Goal: Transaction & Acquisition: Purchase product/service

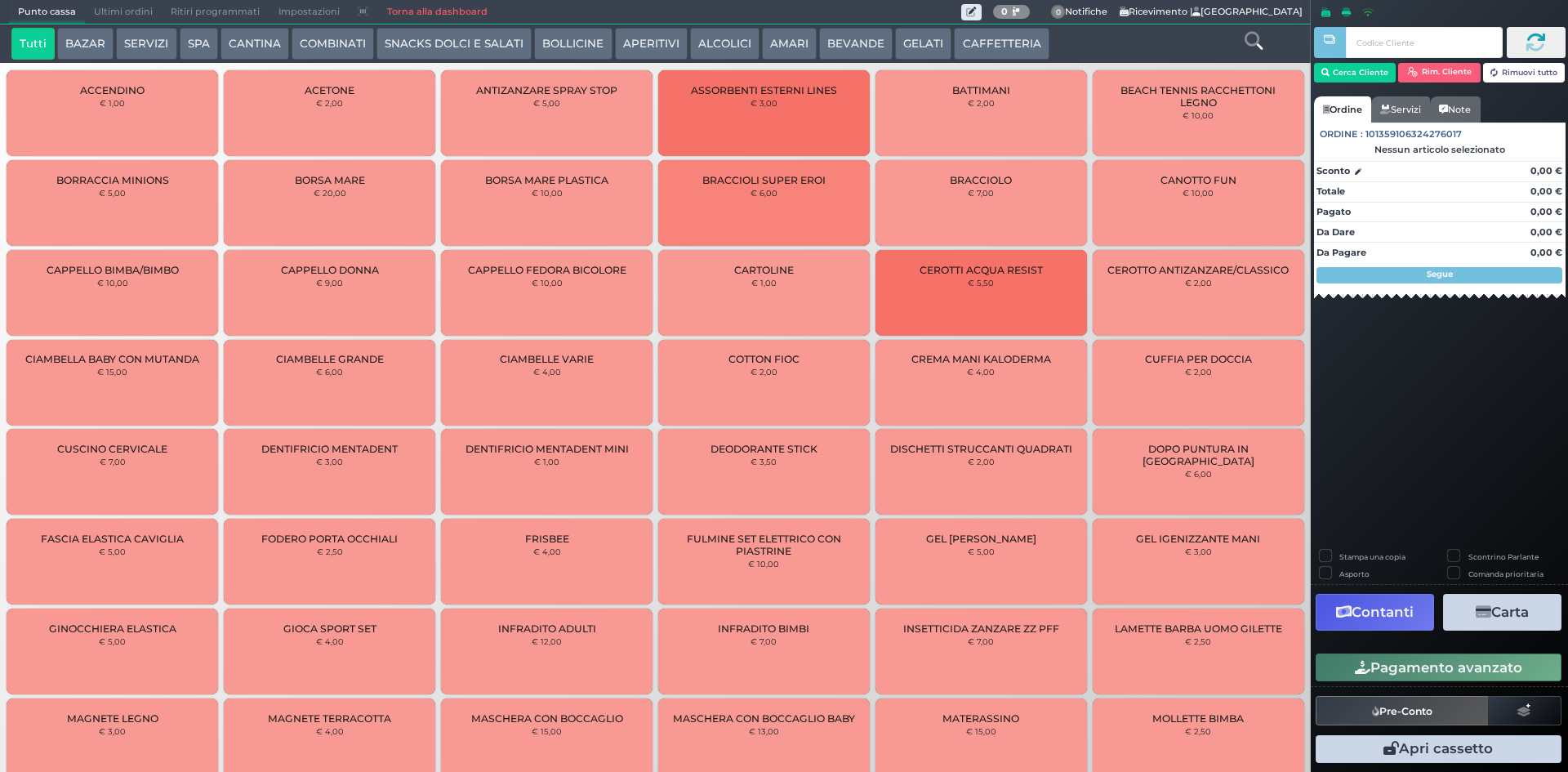
click at [846, 47] on button "BEVANDE" at bounding box center [856, 44] width 74 height 33
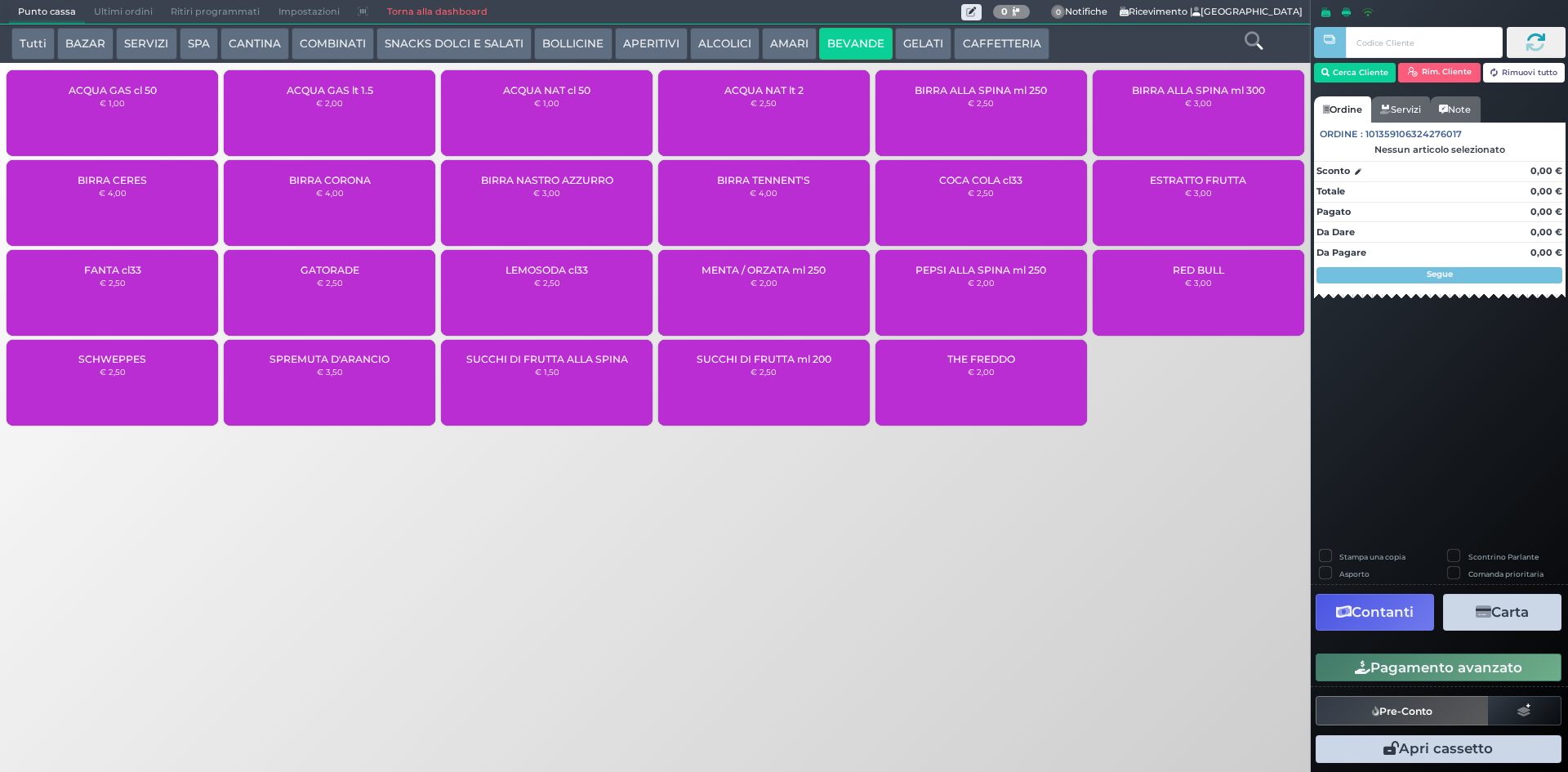
click at [533, 121] on div "ACQUA NAT cl 50 € 1,00" at bounding box center [546, 113] width 211 height 86
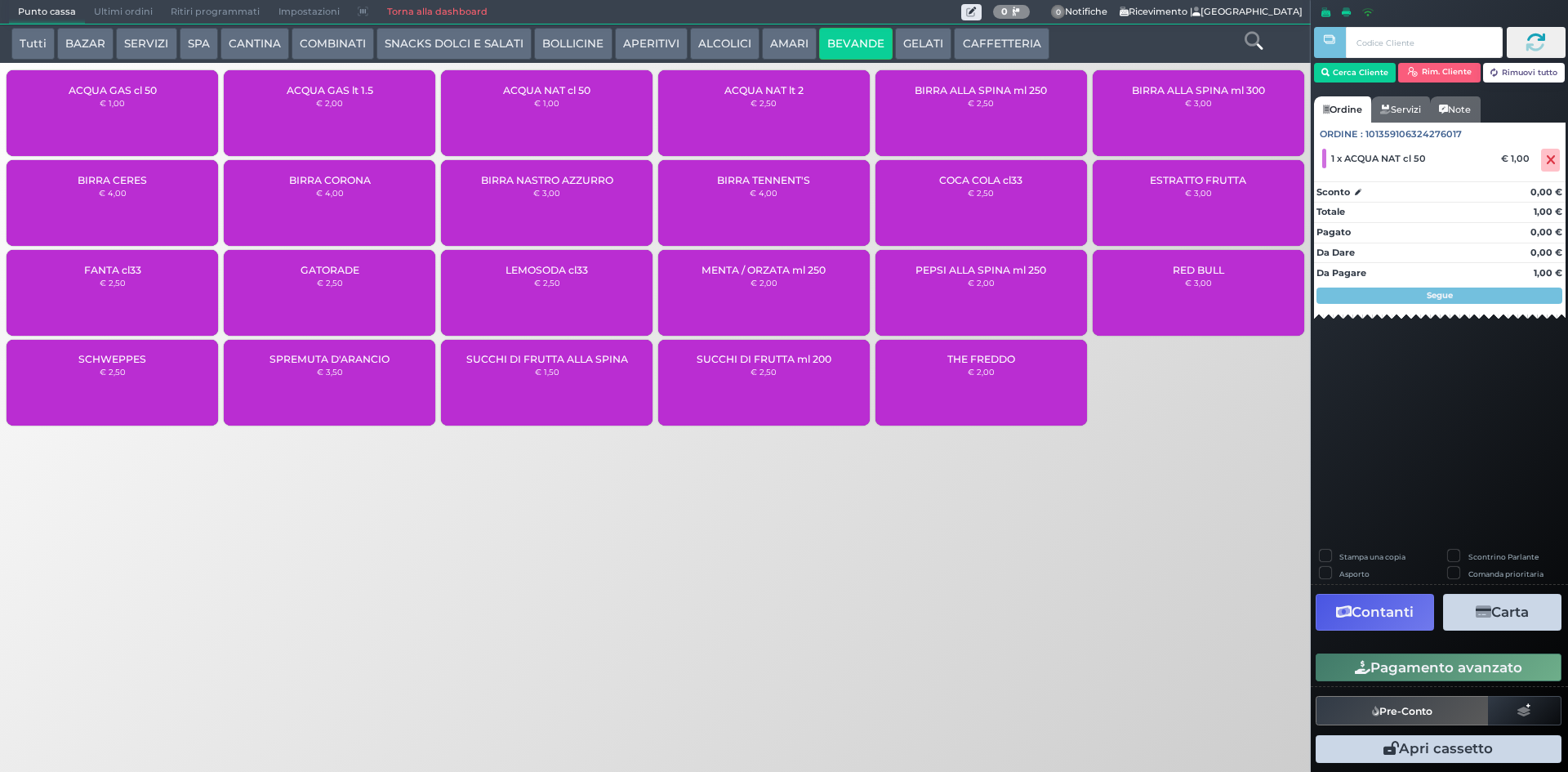
click at [1405, 661] on button "Pagamento avanzato" at bounding box center [1438, 666] width 246 height 28
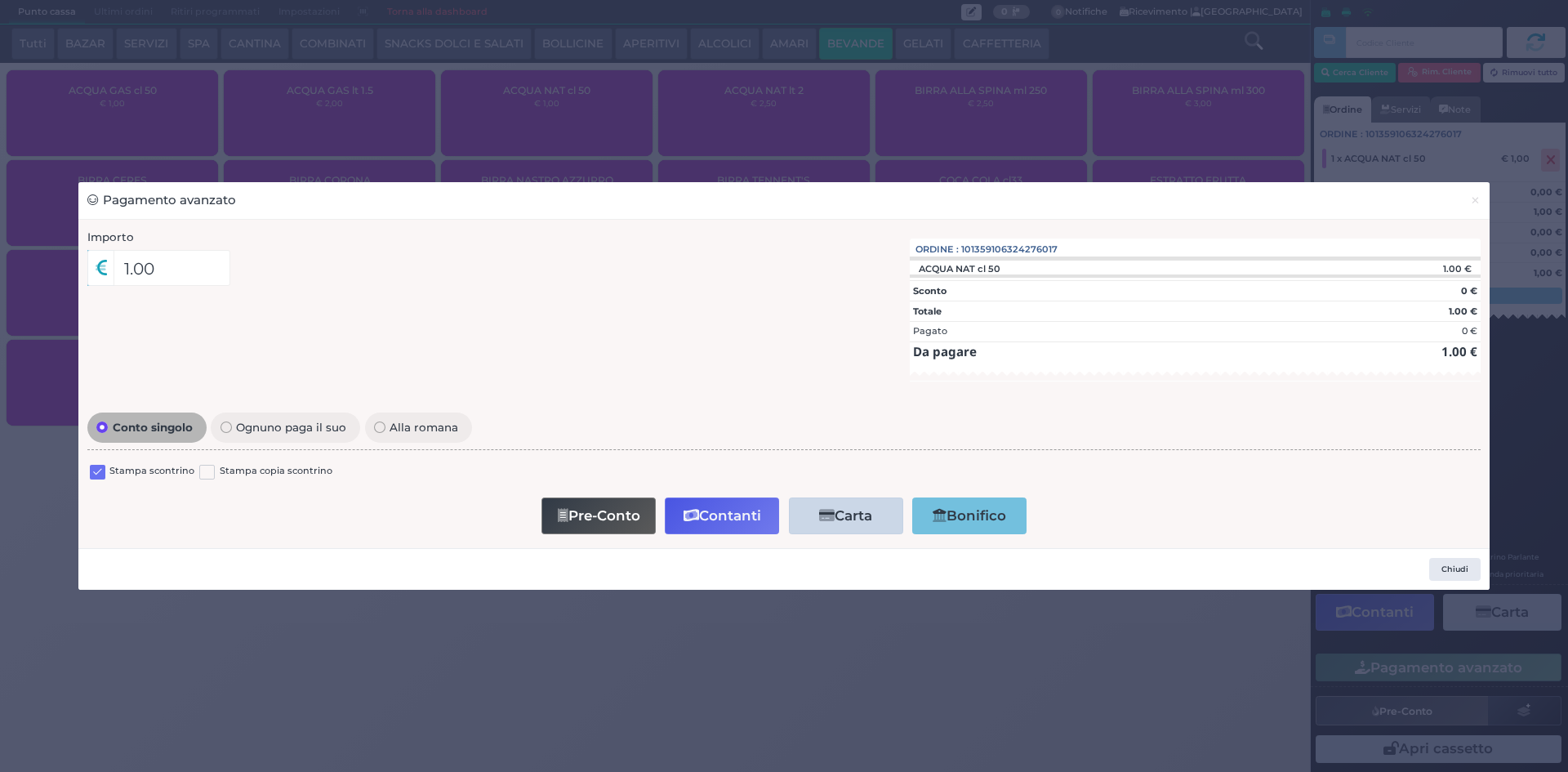
click at [91, 466] on label at bounding box center [97, 472] width 15 height 15
click at [0, 0] on input "checkbox" at bounding box center [0, 0] width 0 height 0
click at [693, 505] on button "Contanti" at bounding box center [721, 515] width 115 height 36
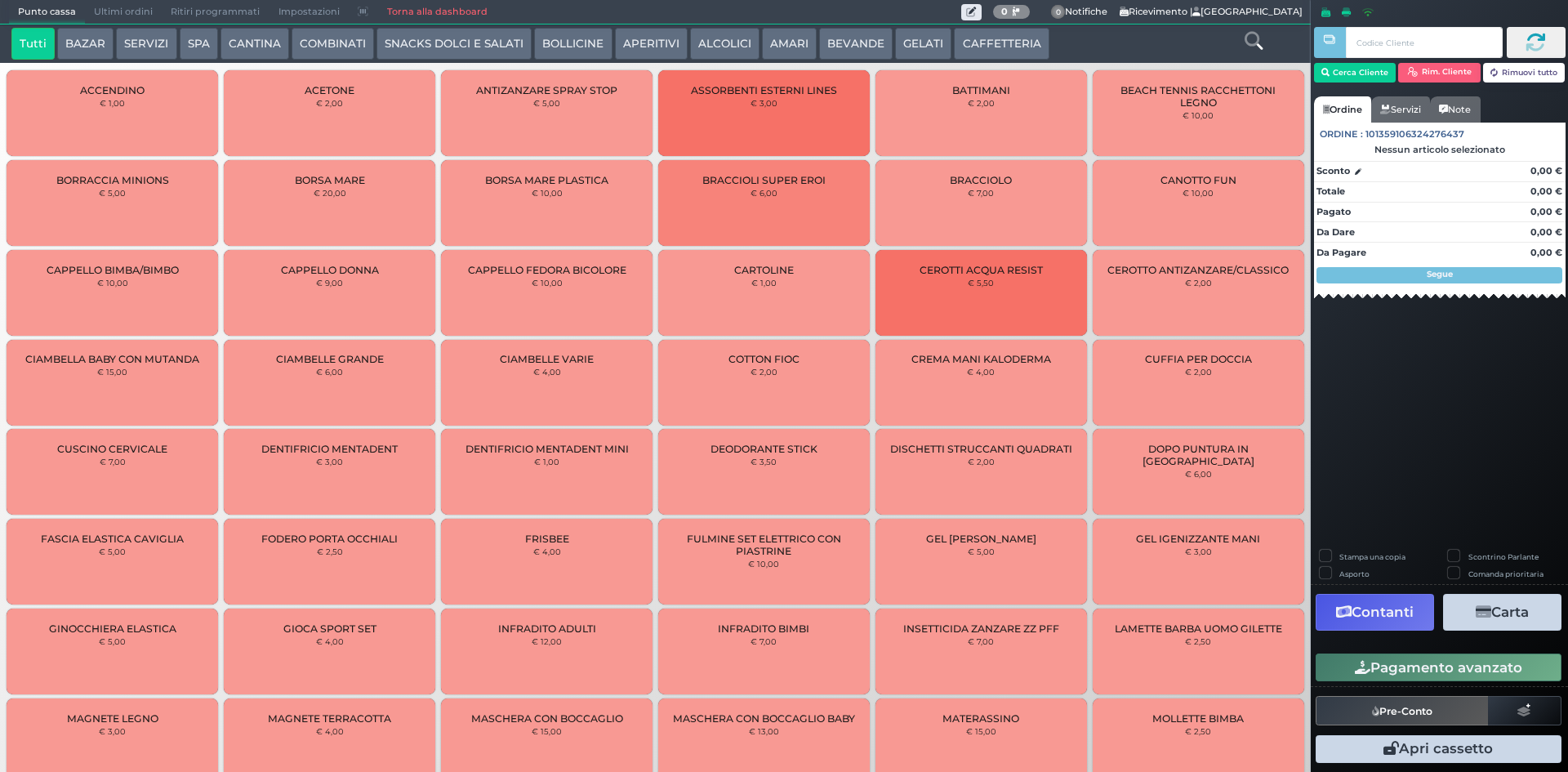
click at [131, 12] on span "Ultimi ordini" at bounding box center [123, 12] width 76 height 23
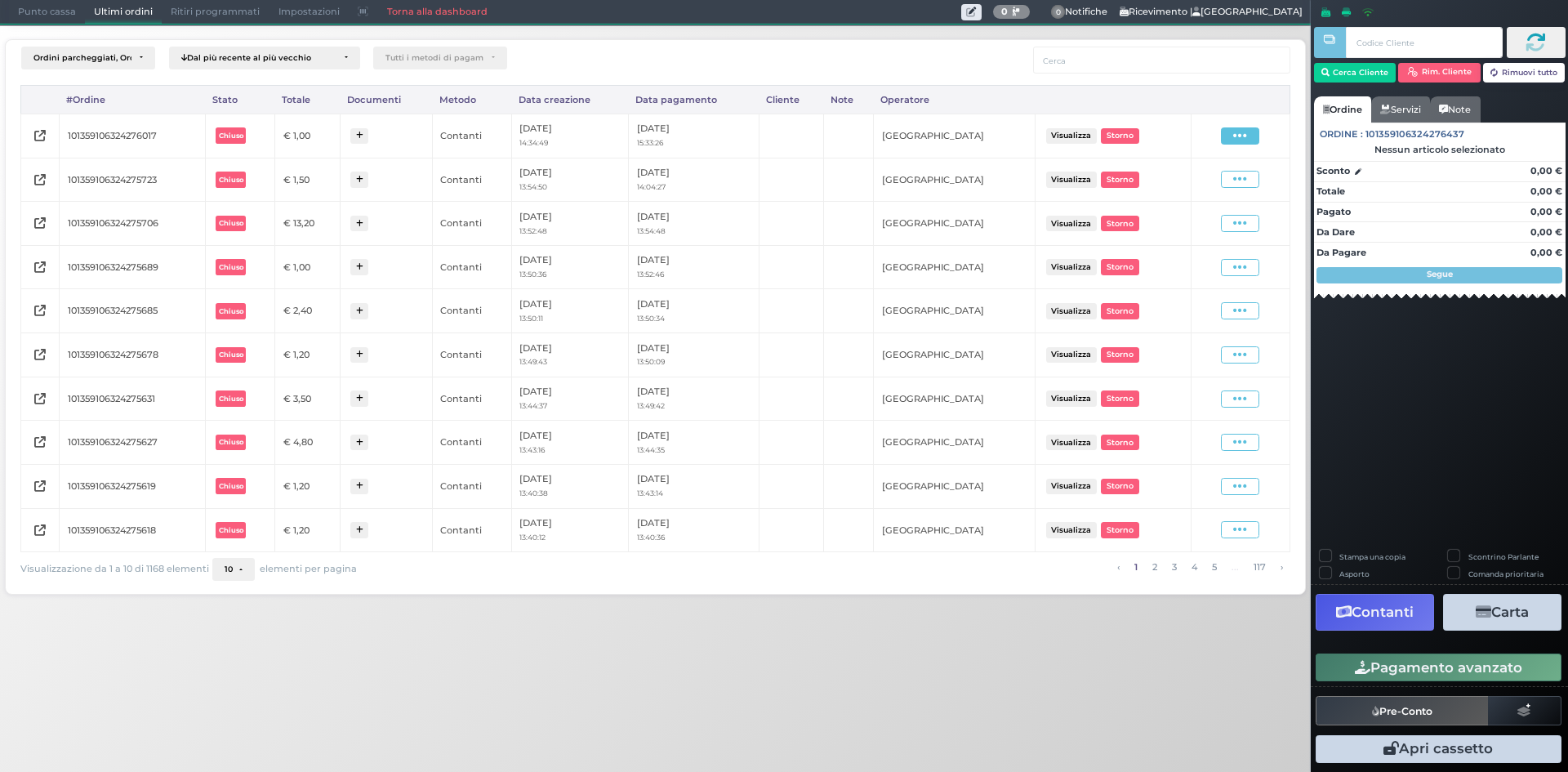
click at [1228, 132] on span at bounding box center [1239, 135] width 38 height 17
click at [1214, 182] on span "Ristampa Pre-Conto" at bounding box center [1200, 182] width 67 height 28
click at [55, 5] on span "Punto cassa" at bounding box center [47, 12] width 76 height 23
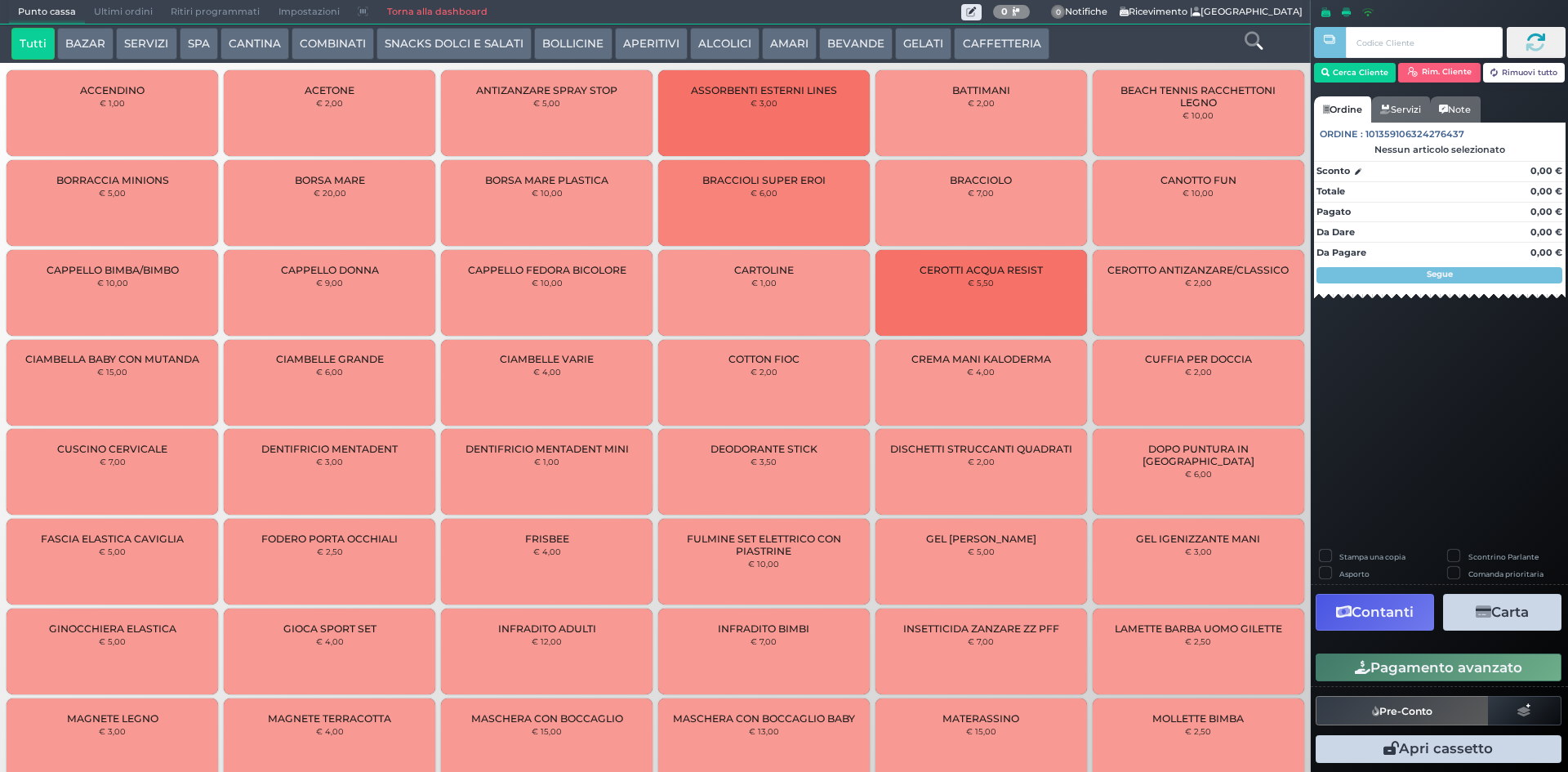
click at [1257, 38] on icon at bounding box center [1254, 41] width 18 height 18
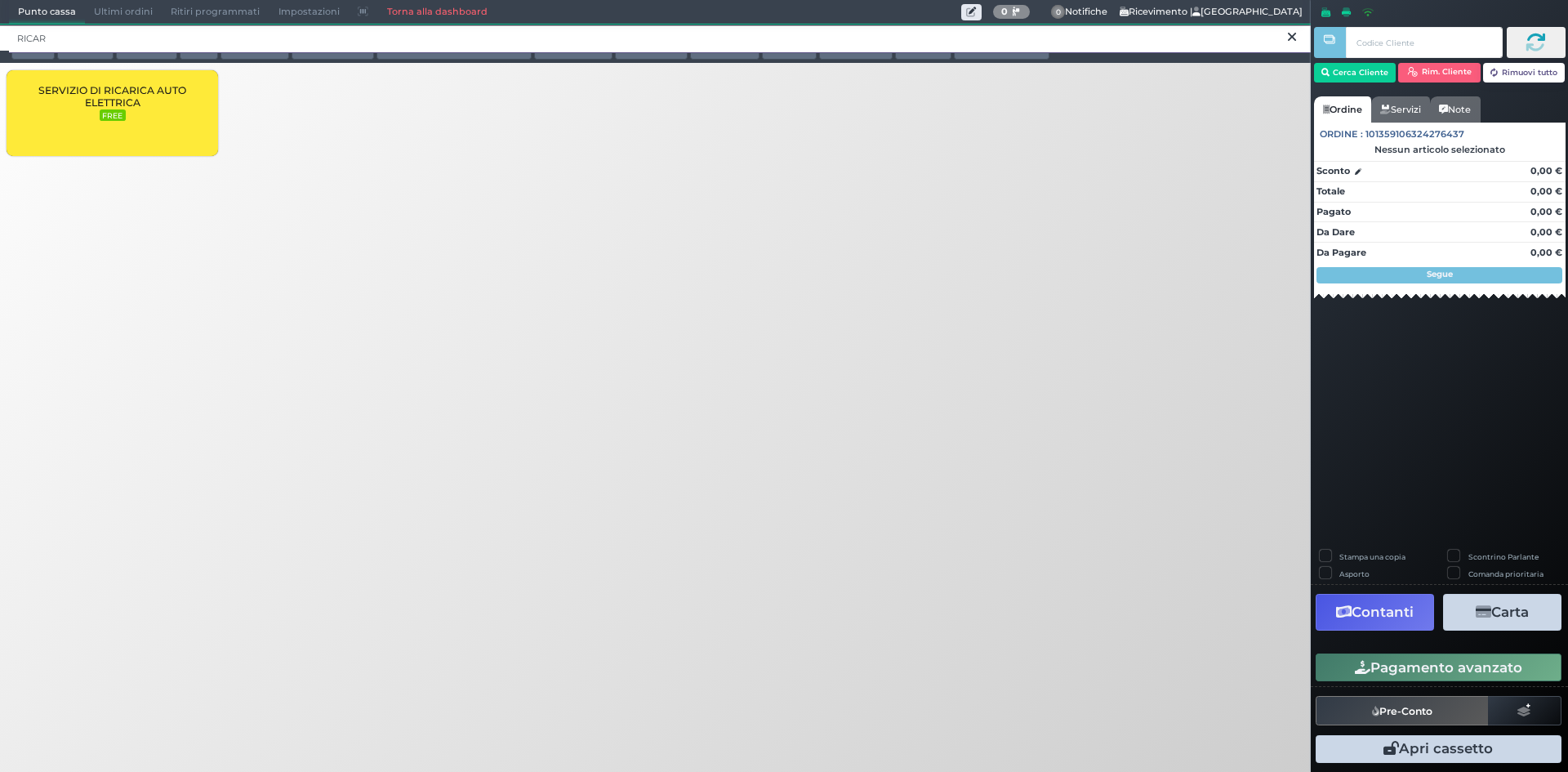
type input "RICAR"
click at [150, 88] on span "SERVIZIO DI RICARICA AUTO ELETTRICA" at bounding box center [112, 97] width 184 height 25
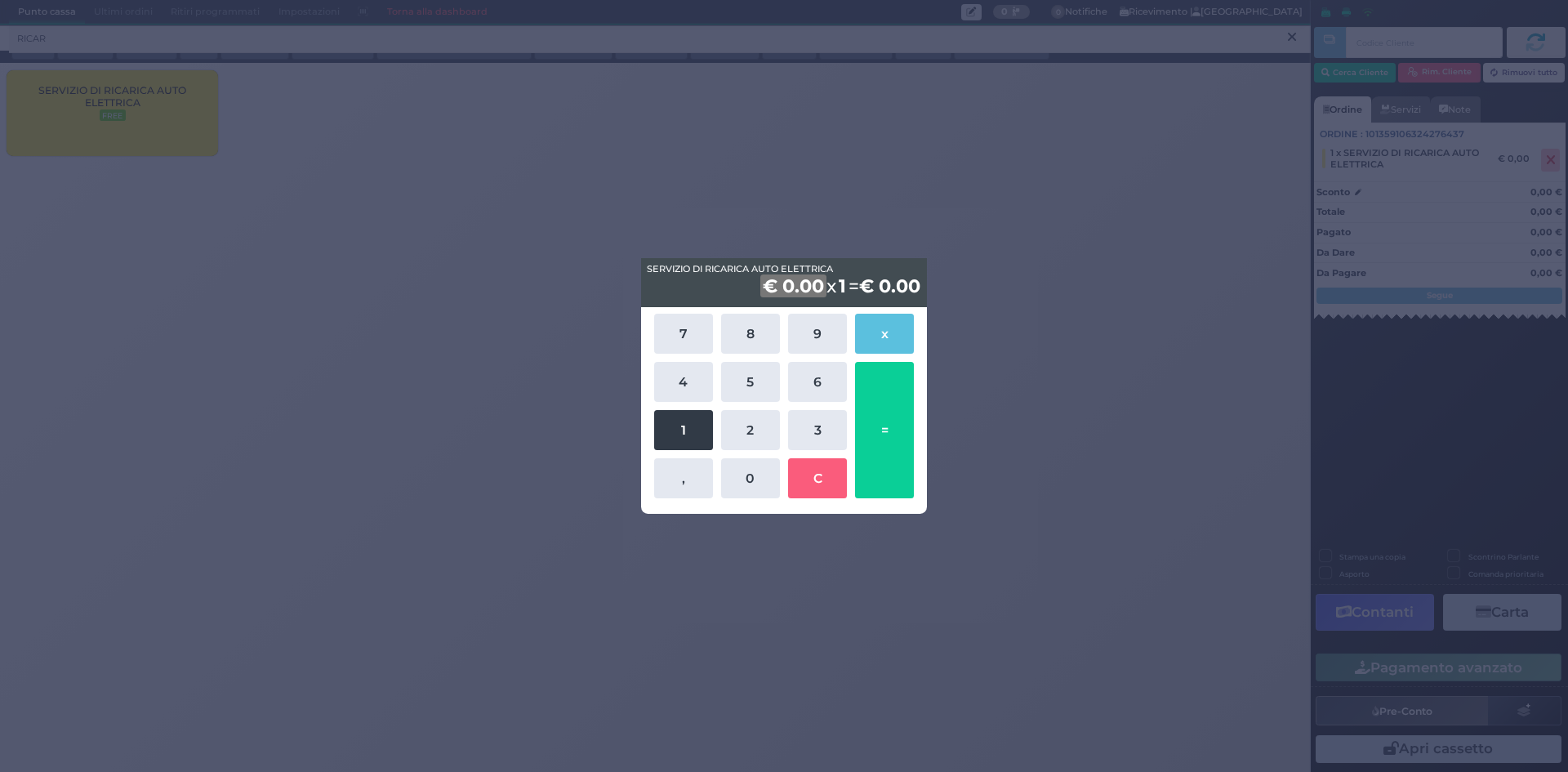
click at [685, 421] on button "1" at bounding box center [683, 430] width 59 height 40
click at [689, 388] on button "4" at bounding box center [683, 381] width 59 height 40
click at [680, 475] on button "," at bounding box center [683, 478] width 59 height 40
click at [674, 380] on button "4" at bounding box center [683, 381] width 59 height 40
click at [736, 480] on button "0" at bounding box center [751, 478] width 59 height 40
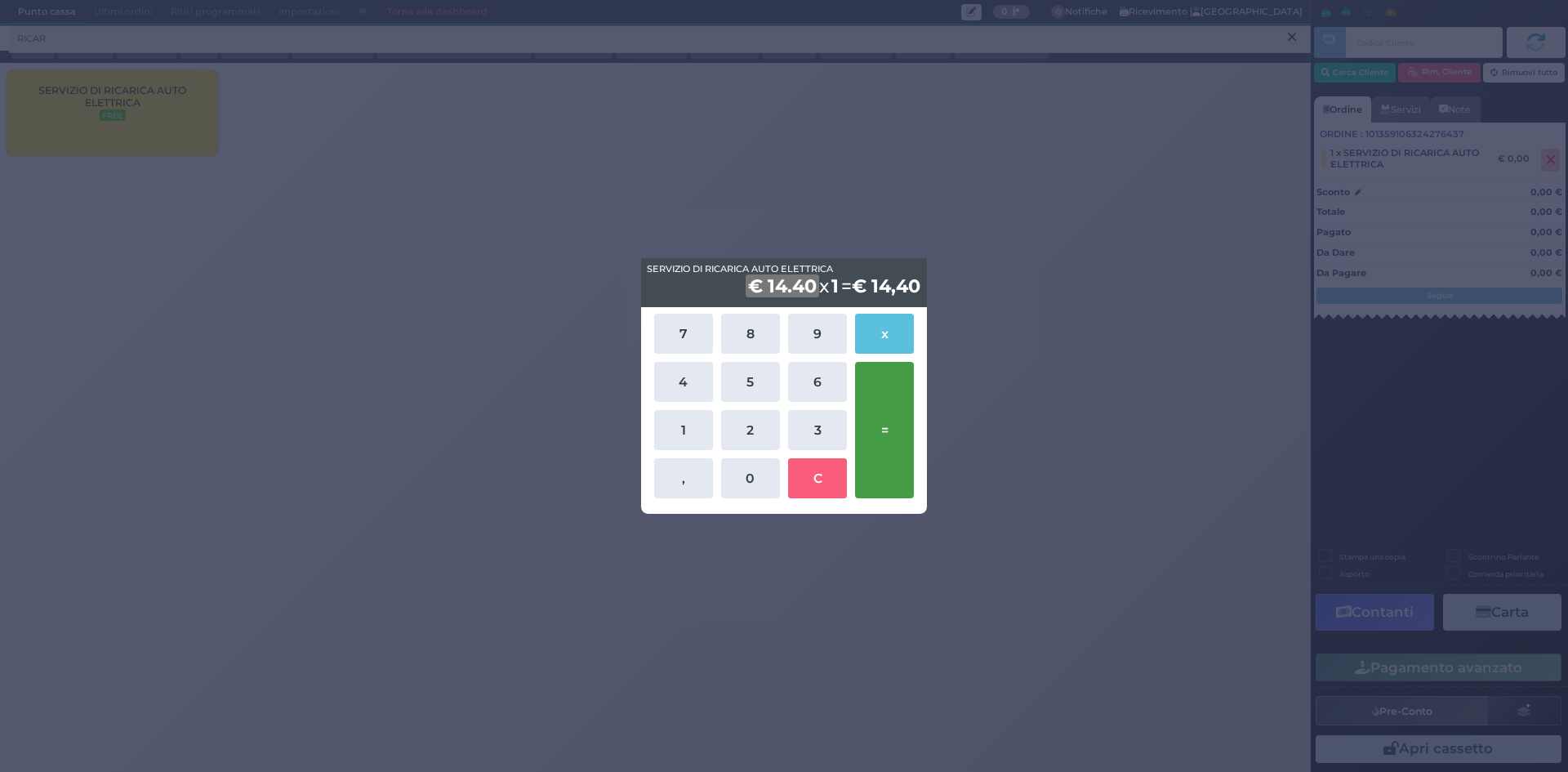
click at [892, 457] on button "=" at bounding box center [885, 430] width 59 height 137
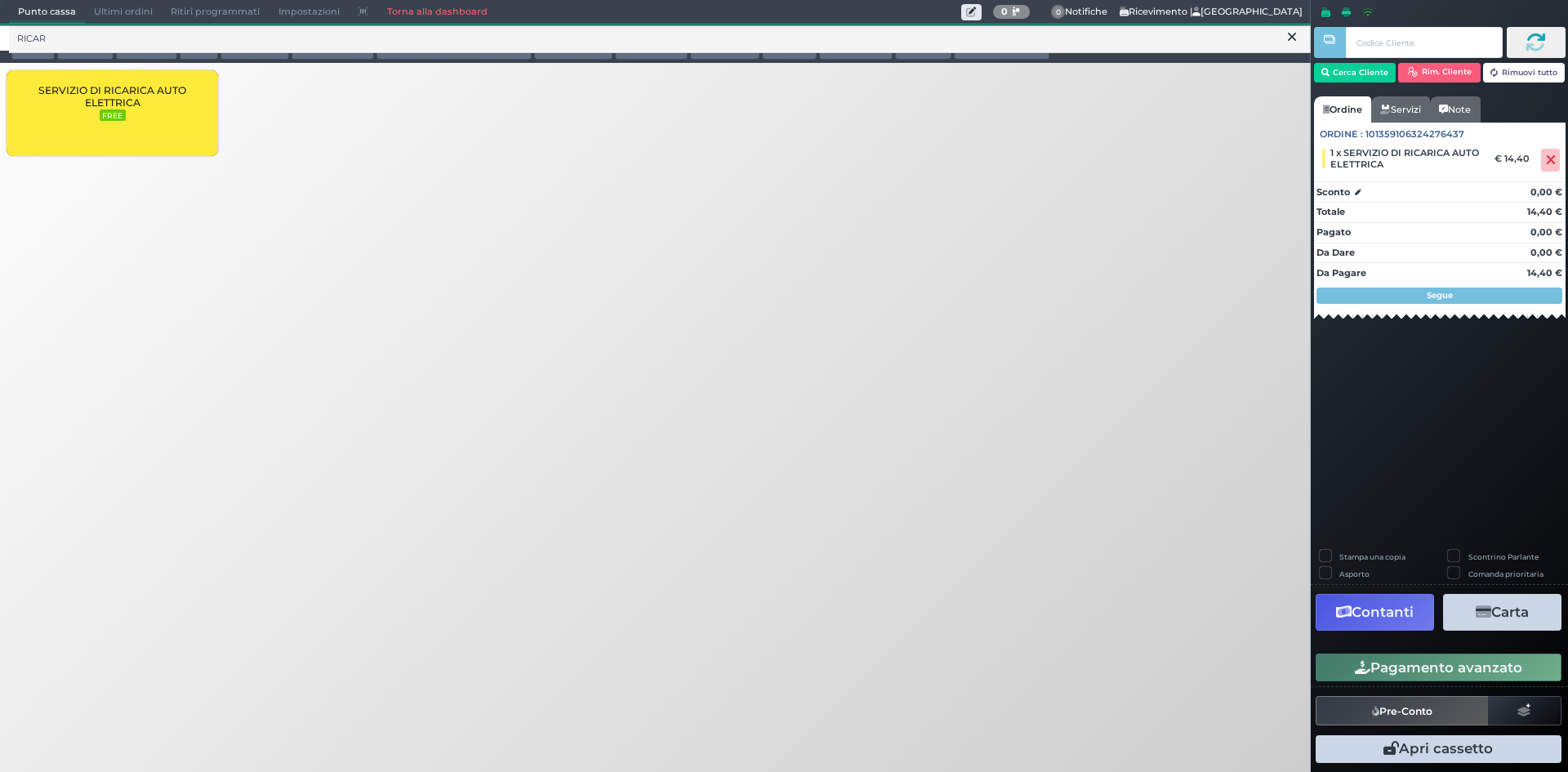
click at [1340, 555] on label "Stampa una copia" at bounding box center [1373, 557] width 66 height 11
checkbox input "true"
click at [1532, 625] on button "Carta" at bounding box center [1502, 611] width 118 height 36
